Goal: Navigation & Orientation: Find specific page/section

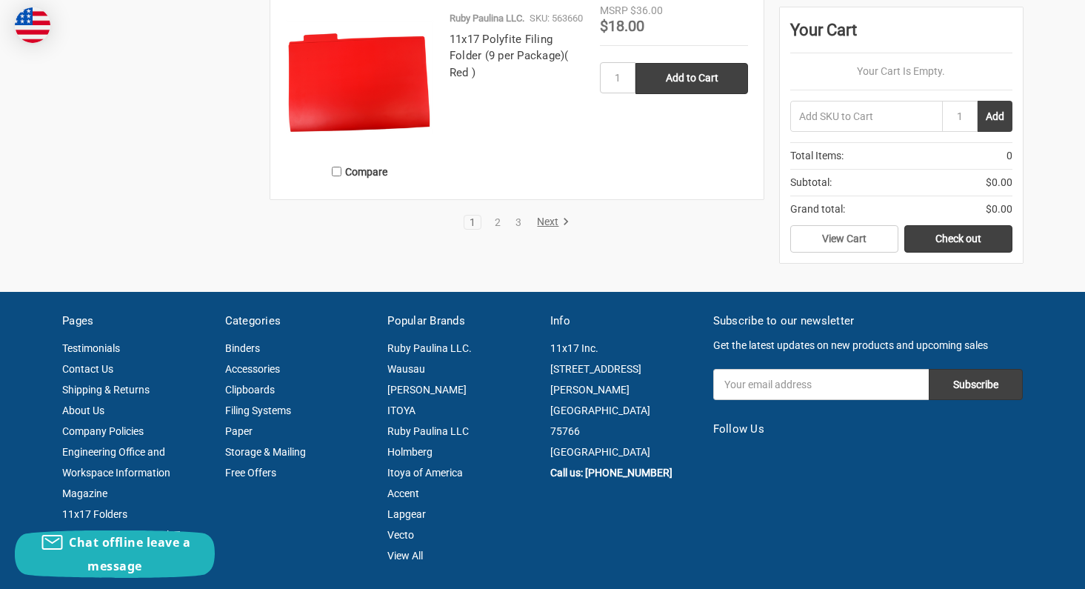
scroll to position [3258, 0]
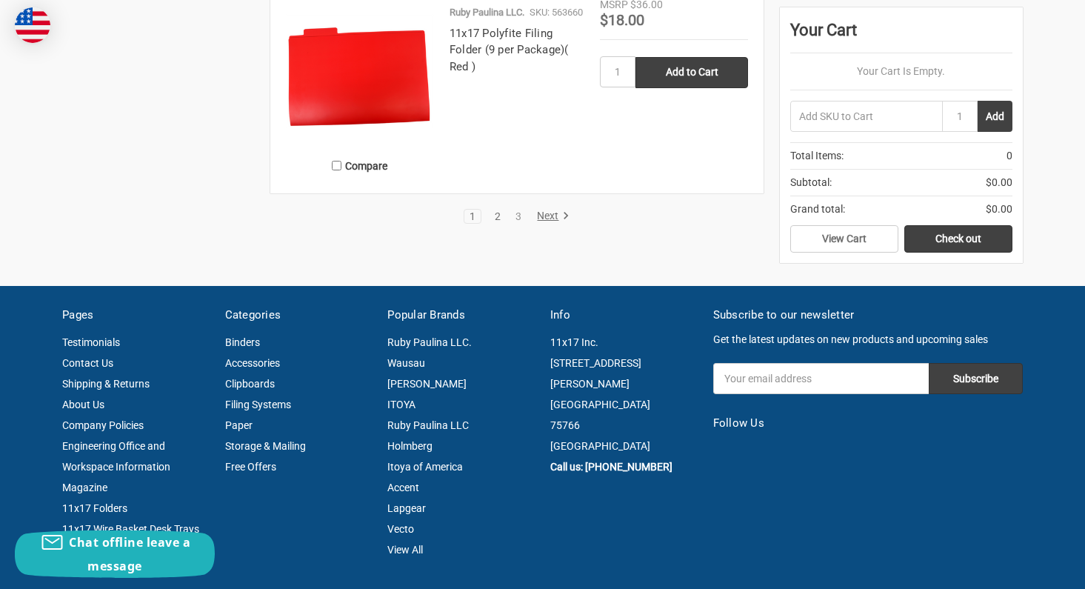
click at [497, 221] on link "2" at bounding box center [497, 216] width 16 height 10
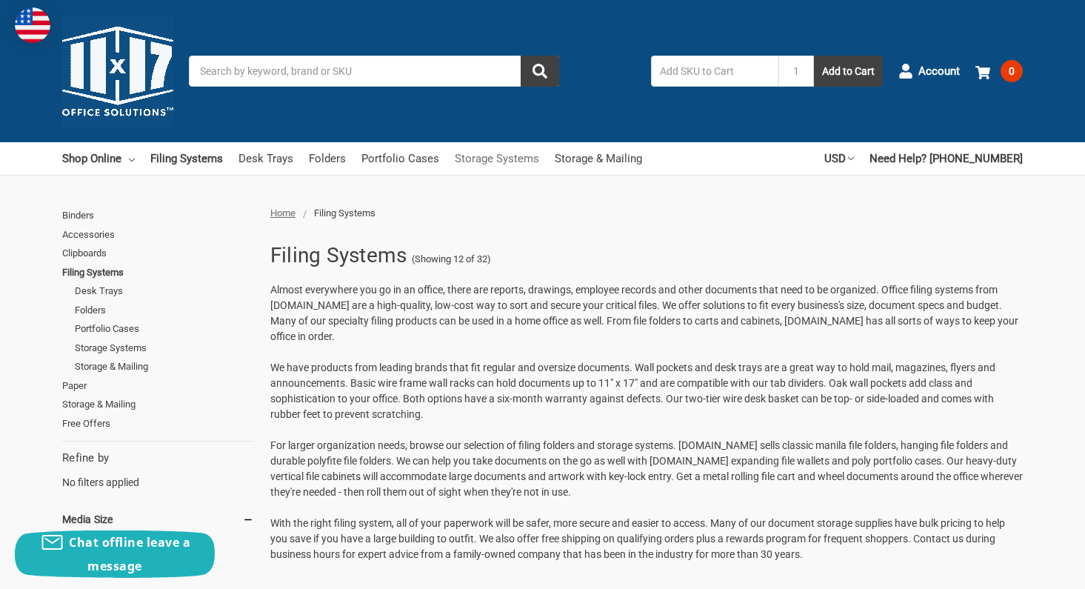
click at [512, 157] on link "Storage Systems" at bounding box center [497, 158] width 84 height 33
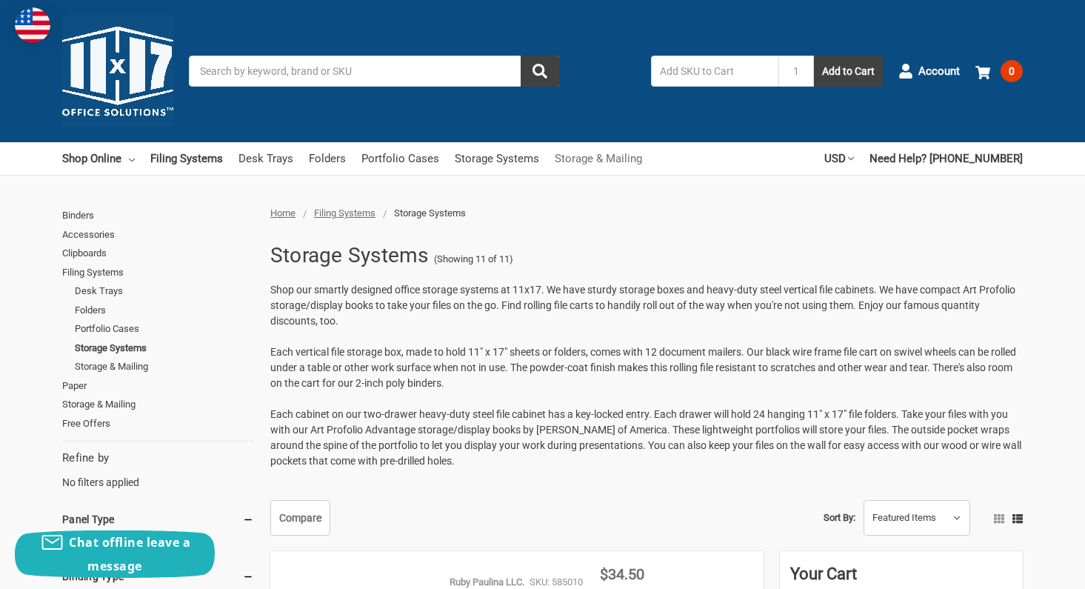
click at [626, 162] on link "Storage & Mailing" at bounding box center [598, 158] width 87 height 33
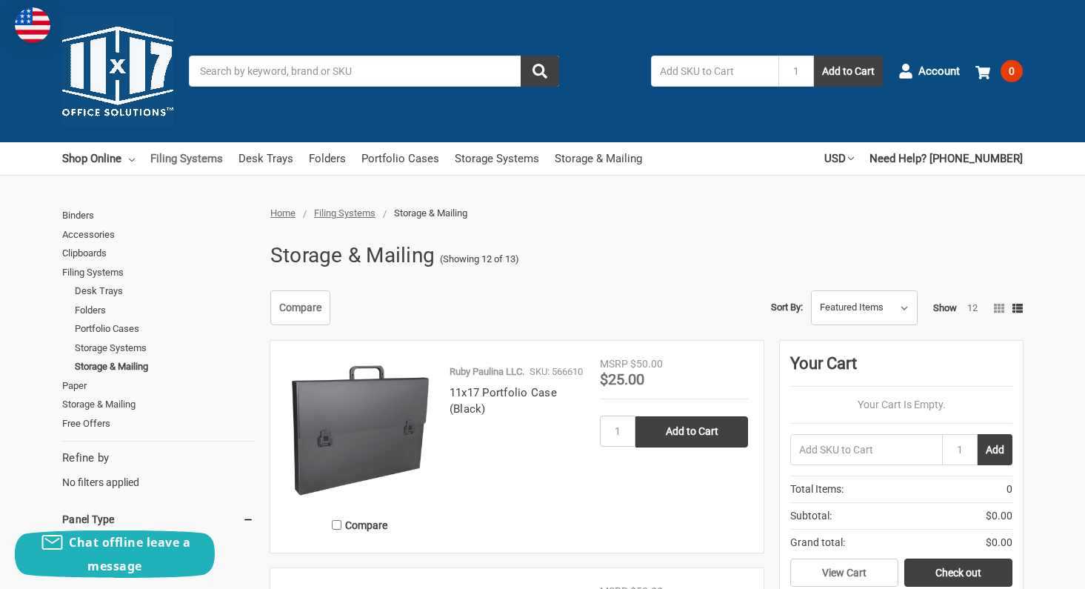
click at [207, 159] on link "Filing Systems" at bounding box center [186, 158] width 73 height 33
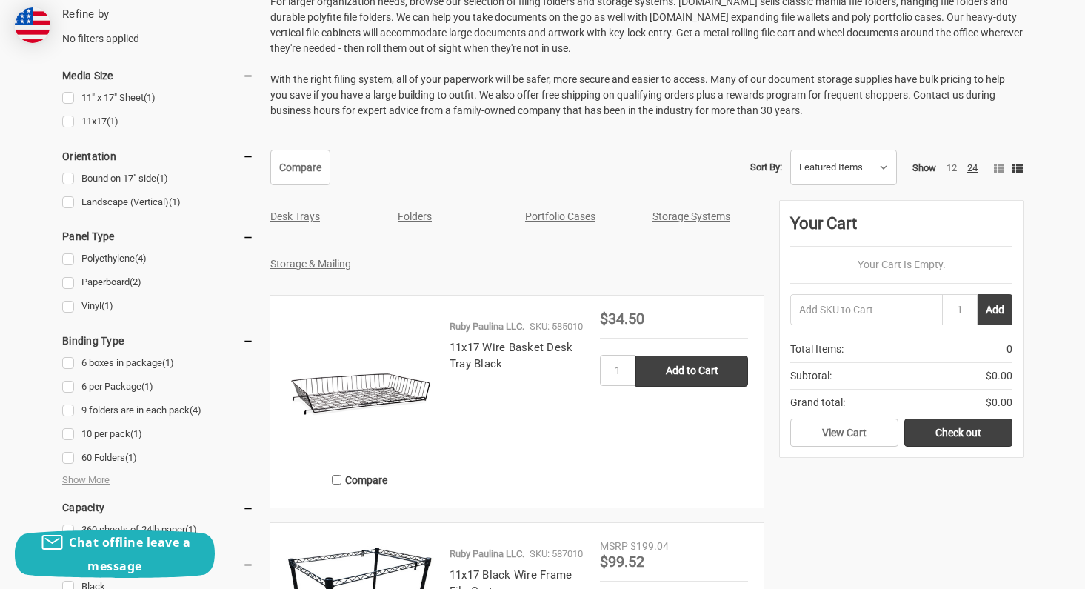
scroll to position [444, 0]
click at [969, 173] on link "24" at bounding box center [972, 166] width 10 height 11
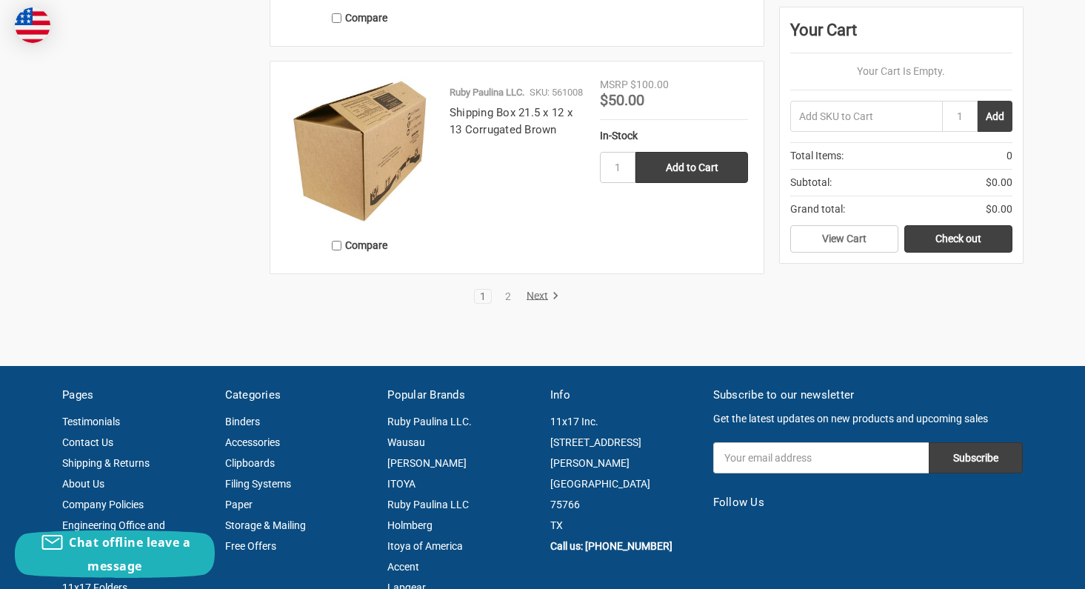
scroll to position [5923, 0]
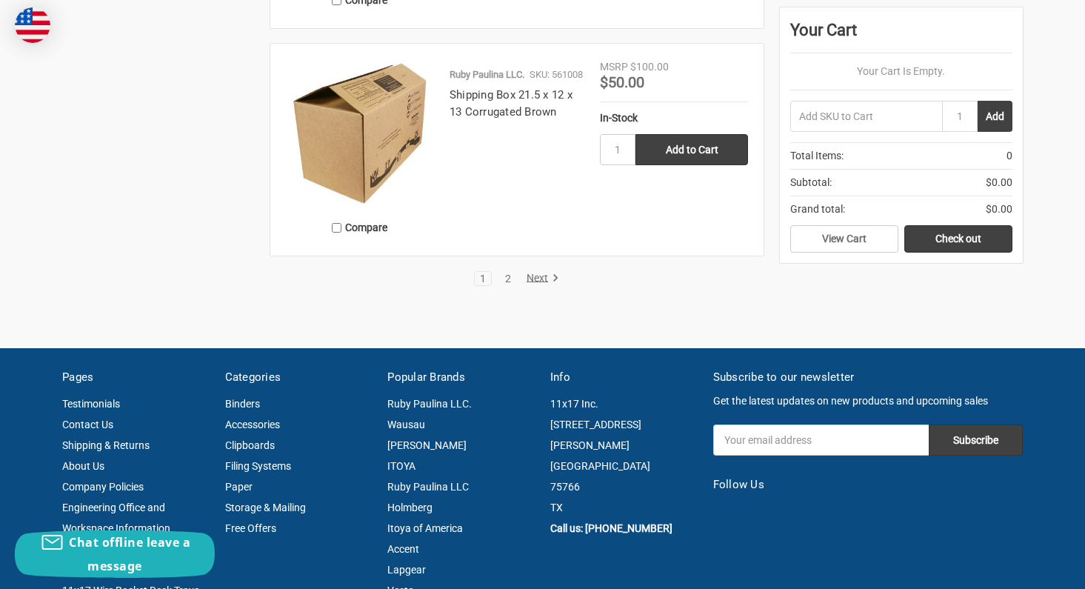
click at [509, 284] on link "2" at bounding box center [508, 278] width 16 height 10
